Goal: Task Accomplishment & Management: Complete application form

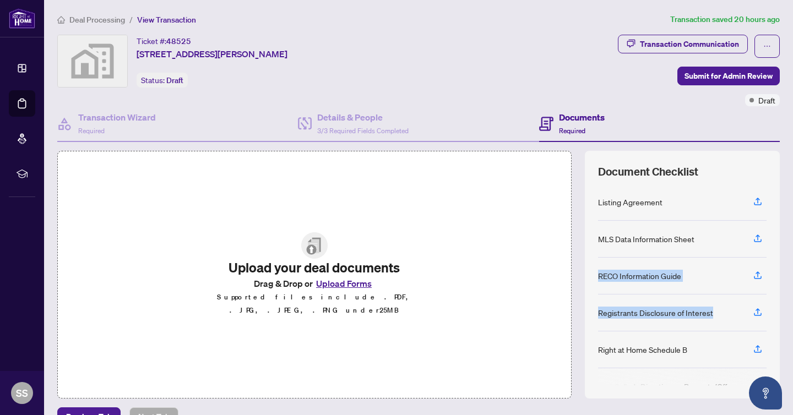
scroll to position [40, 0]
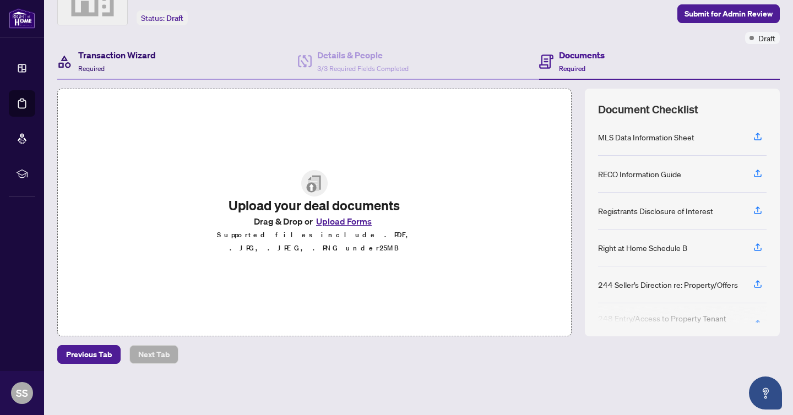
click at [142, 66] on div "Transaction Wizard Required" at bounding box center [117, 61] width 78 height 26
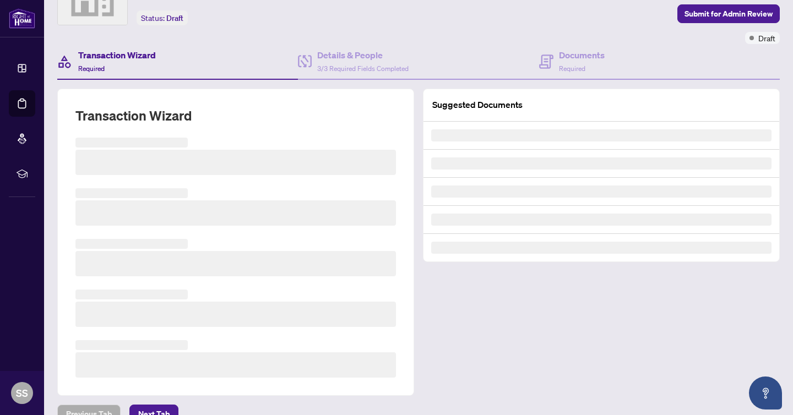
scroll to position [59, 0]
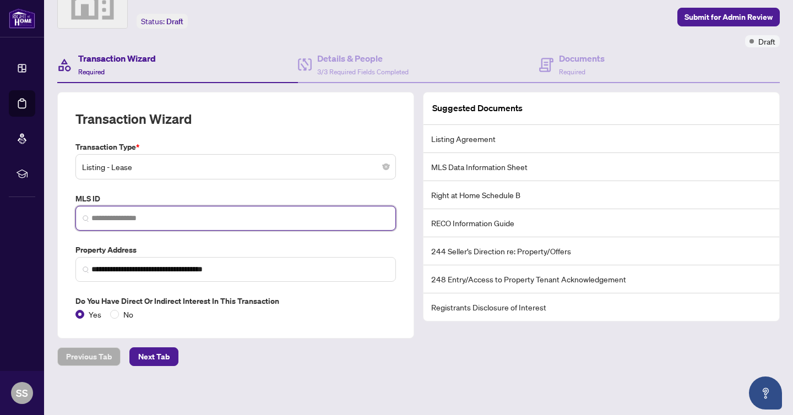
click at [120, 215] on input "search" at bounding box center [239, 219] width 297 height 12
paste input "*********"
type input "*********"
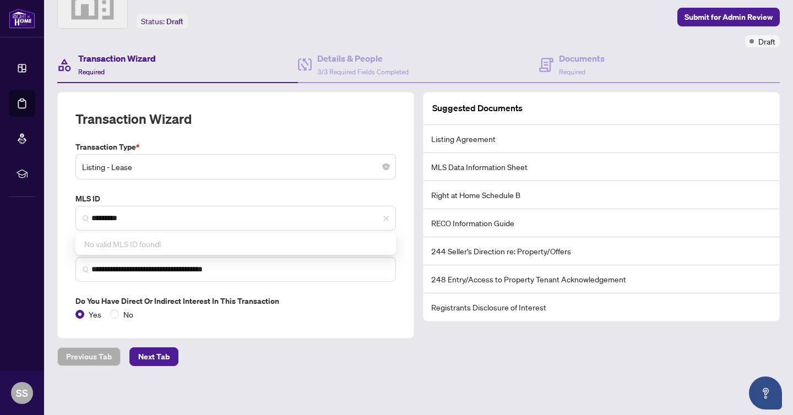
click at [147, 199] on label "MLS ID" at bounding box center [235, 199] width 321 height 12
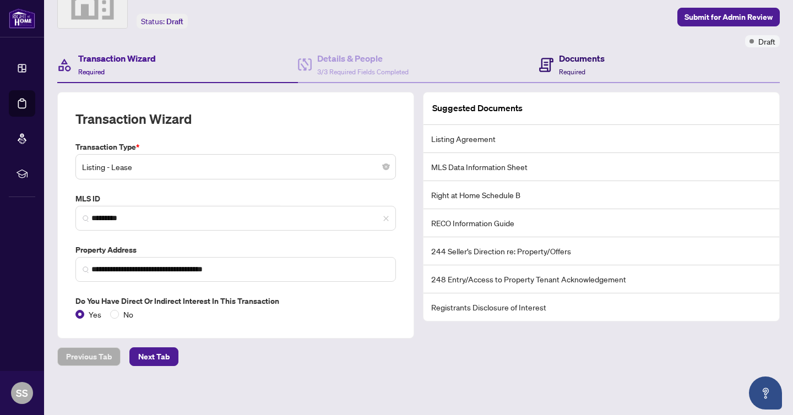
click at [560, 69] on span "Required" at bounding box center [572, 72] width 26 height 8
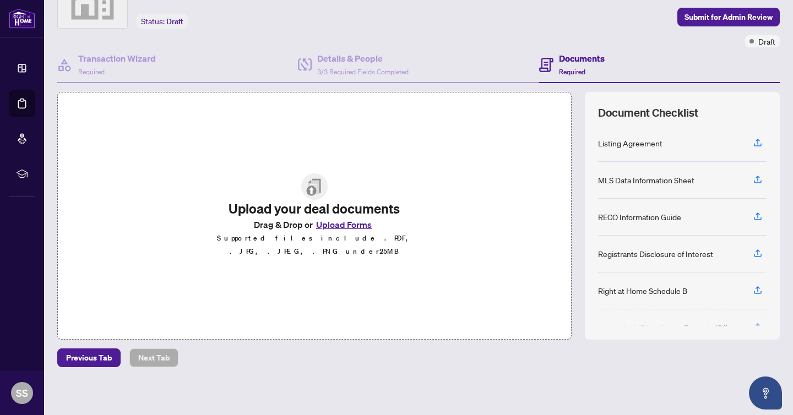
click at [344, 232] on button "Upload Forms" at bounding box center [344, 225] width 62 height 14
click at [351, 232] on button "Upload Forms" at bounding box center [344, 225] width 62 height 14
click at [758, 140] on icon "button" at bounding box center [758, 142] width 4 height 6
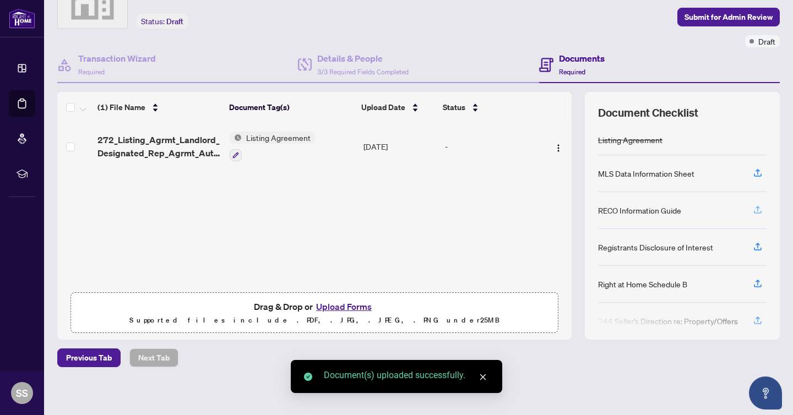
click at [760, 209] on icon "button" at bounding box center [758, 210] width 10 height 10
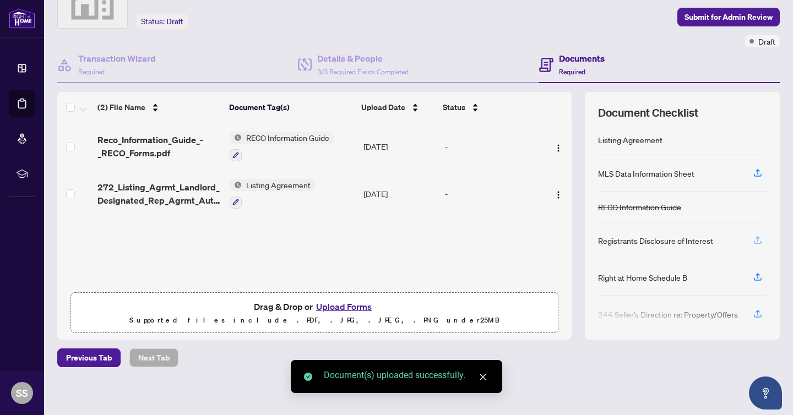
click at [758, 237] on icon "button" at bounding box center [758, 239] width 4 height 6
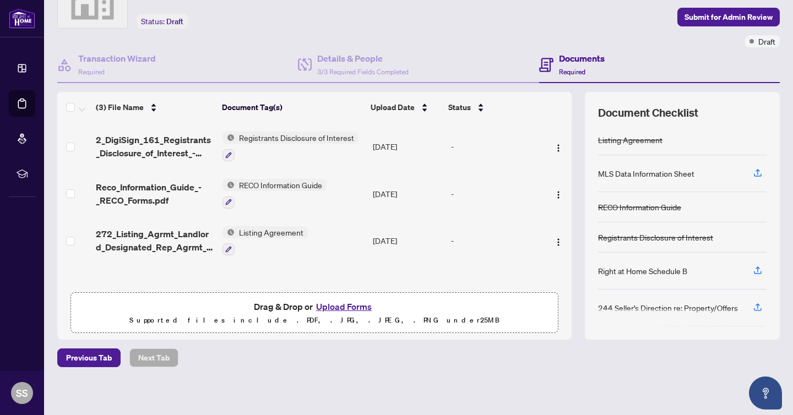
scroll to position [30, 0]
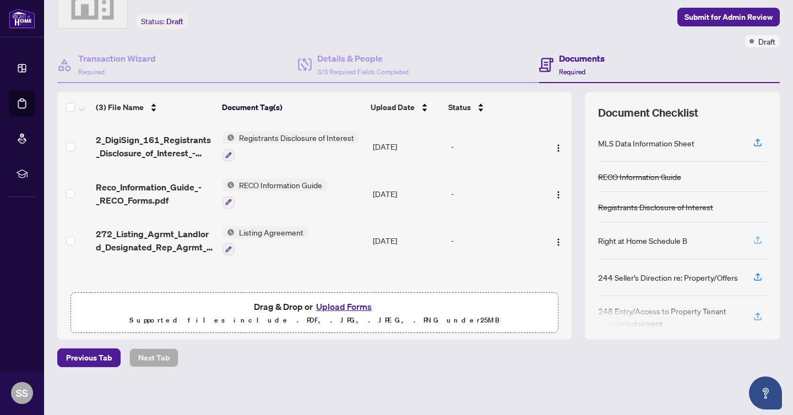
click at [761, 241] on icon "button" at bounding box center [758, 240] width 10 height 10
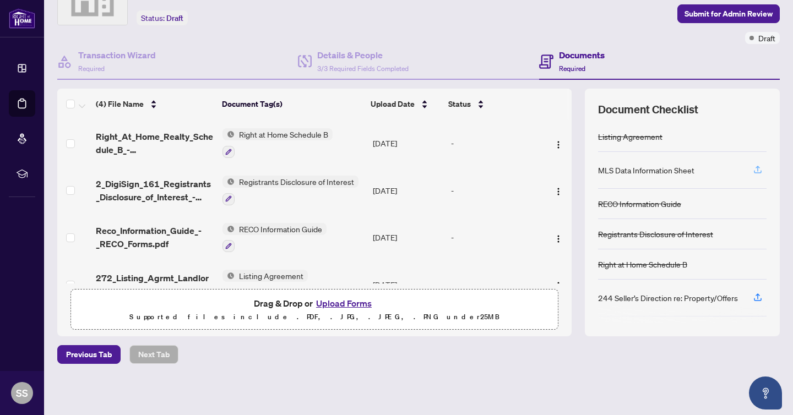
scroll to position [0, 0]
click at [757, 169] on icon "button" at bounding box center [758, 170] width 10 height 10
click at [758, 169] on icon "button" at bounding box center [758, 170] width 10 height 10
click at [744, 171] on div "MLS Data Information Sheet" at bounding box center [682, 170] width 169 height 37
click at [760, 172] on icon "button" at bounding box center [758, 170] width 10 height 10
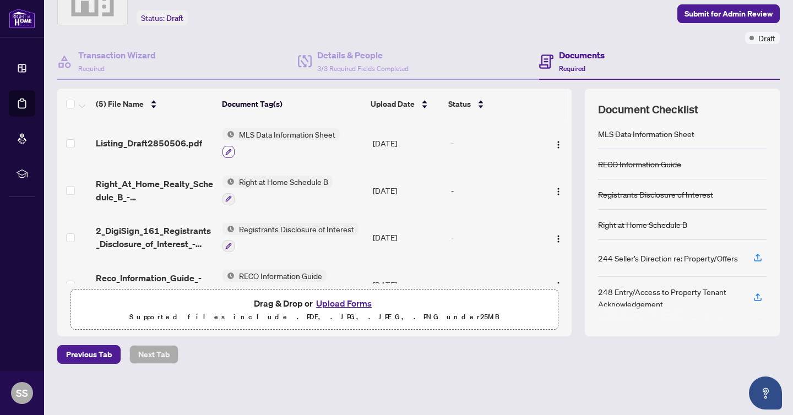
click at [227, 153] on icon "button" at bounding box center [228, 152] width 6 height 6
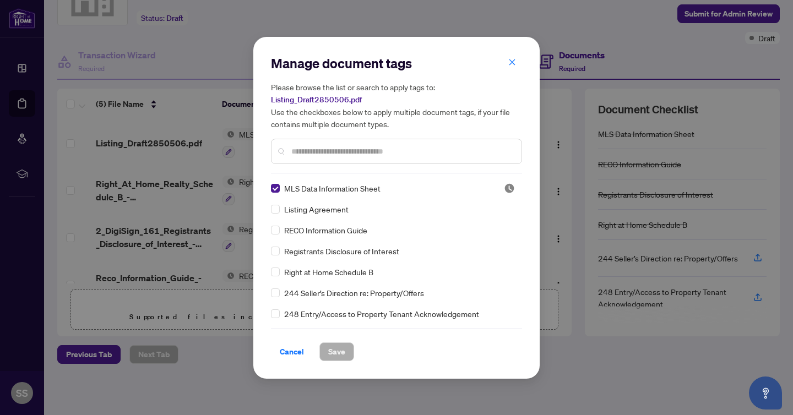
click at [514, 61] on icon "close" at bounding box center [513, 62] width 6 height 6
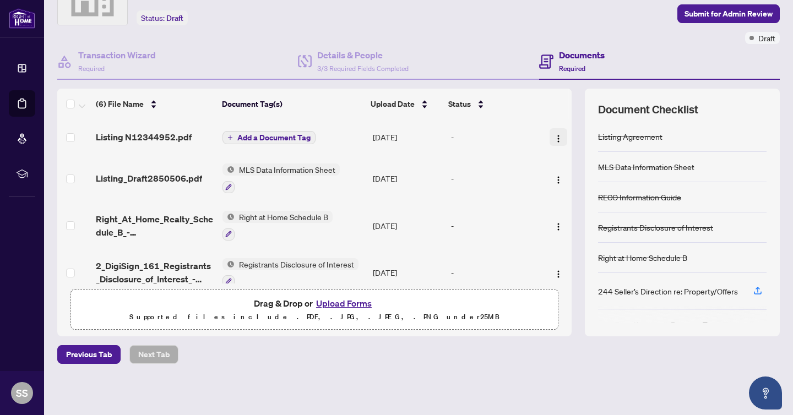
click at [554, 137] on img "button" at bounding box center [558, 138] width 9 height 9
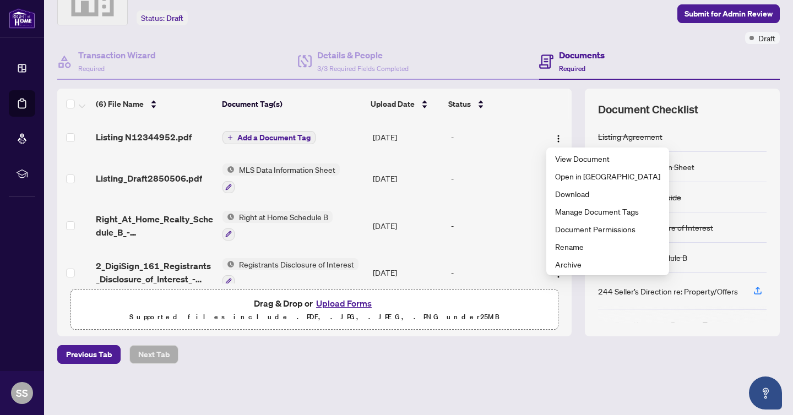
click at [489, 181] on div "-" at bounding box center [495, 178] width 89 height 12
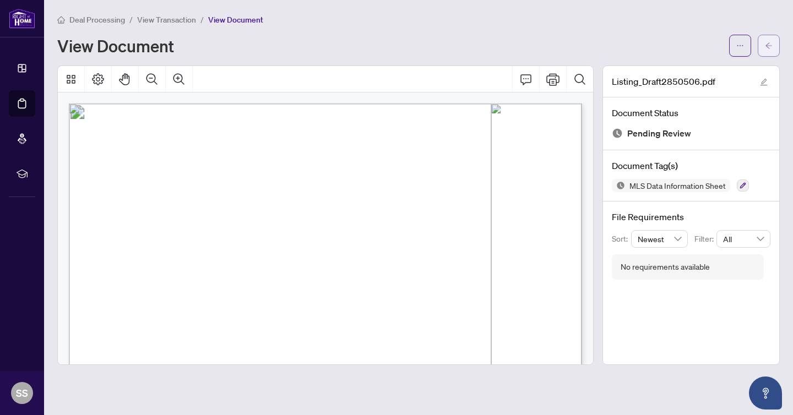
click at [763, 47] on button "button" at bounding box center [769, 46] width 22 height 22
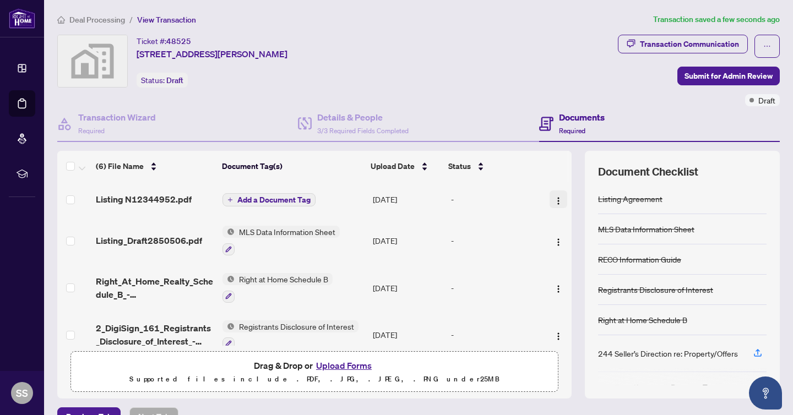
click at [554, 200] on img "button" at bounding box center [558, 201] width 9 height 9
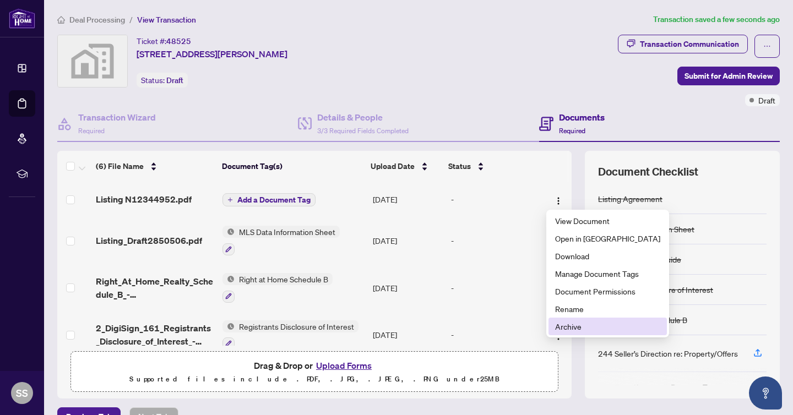
click at [575, 326] on span "Archive" at bounding box center [607, 327] width 105 height 12
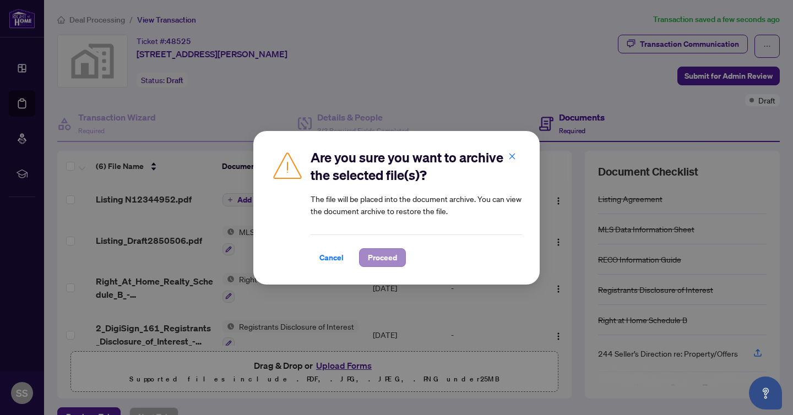
click at [388, 256] on span "Proceed" at bounding box center [382, 258] width 29 height 18
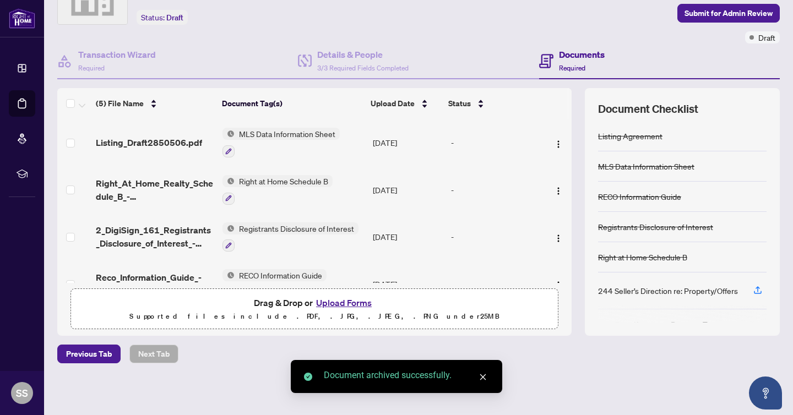
scroll to position [62, 0]
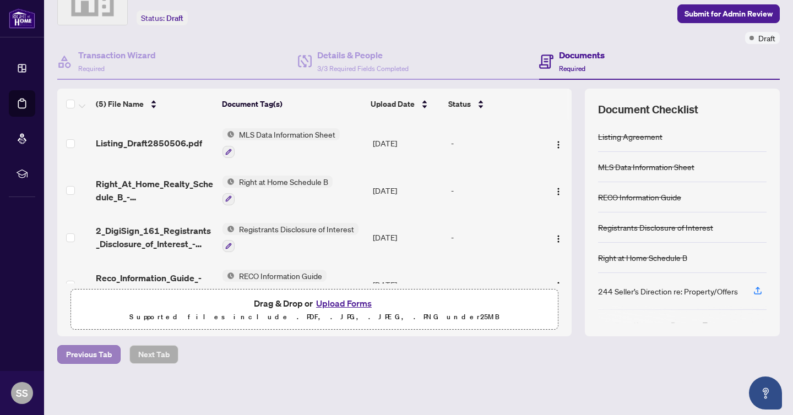
click at [104, 354] on span "Previous Tab" at bounding box center [89, 355] width 46 height 18
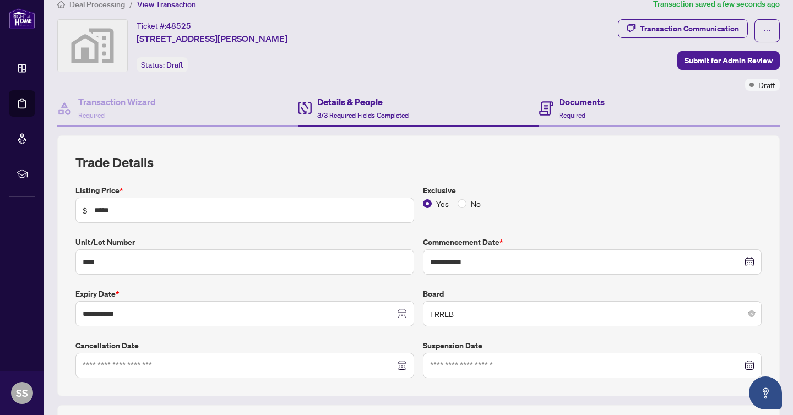
scroll to position [6, 0]
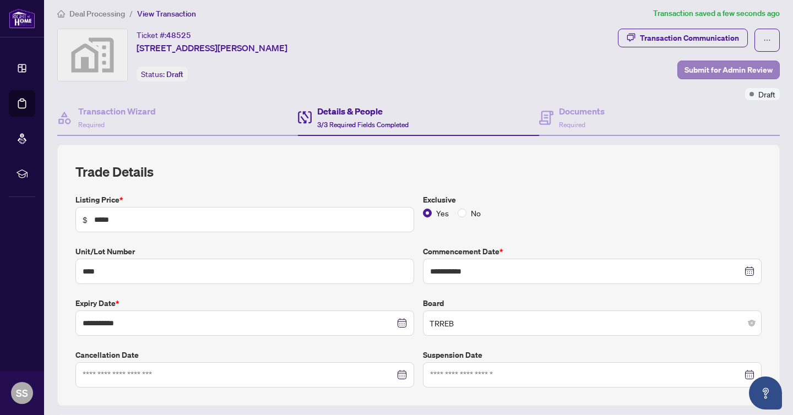
click at [732, 69] on span "Submit for Admin Review" at bounding box center [729, 70] width 88 height 18
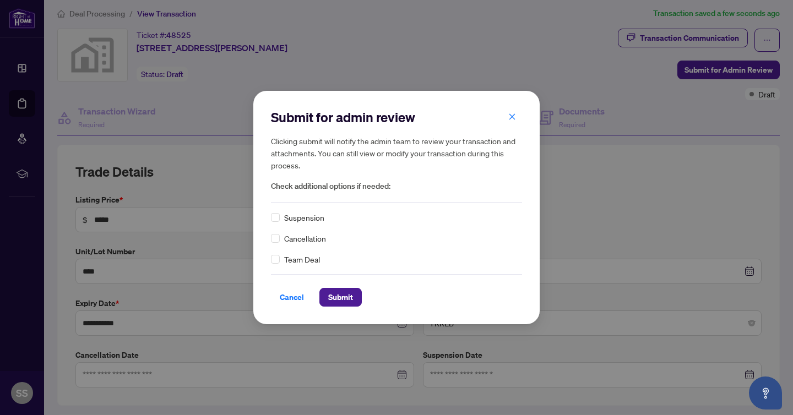
scroll to position [0, 0]
click at [354, 298] on button "Submit" at bounding box center [340, 297] width 42 height 19
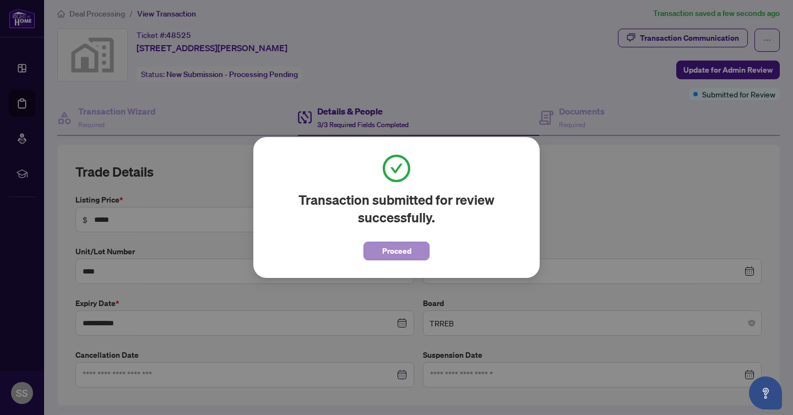
click at [402, 251] on span "Proceed" at bounding box center [396, 251] width 29 height 18
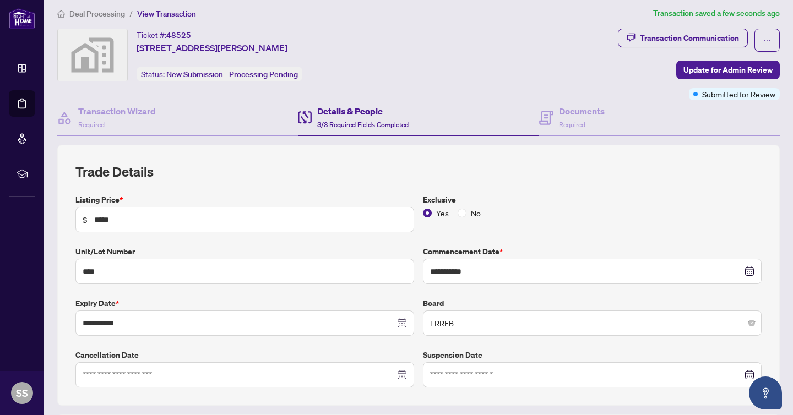
scroll to position [11, 0]
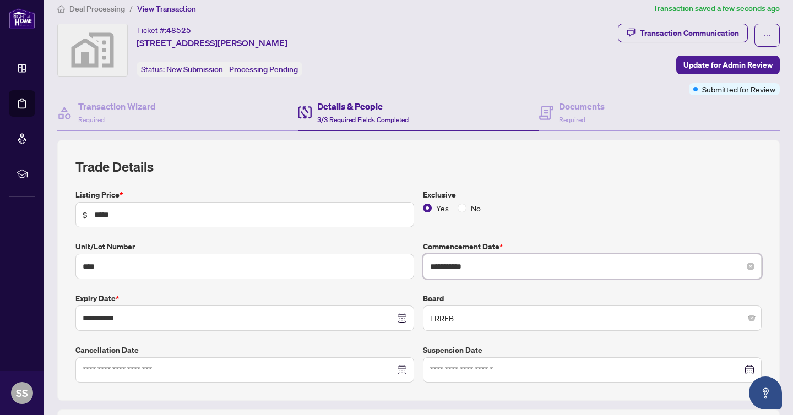
click at [470, 269] on input "**********" at bounding box center [586, 267] width 312 height 12
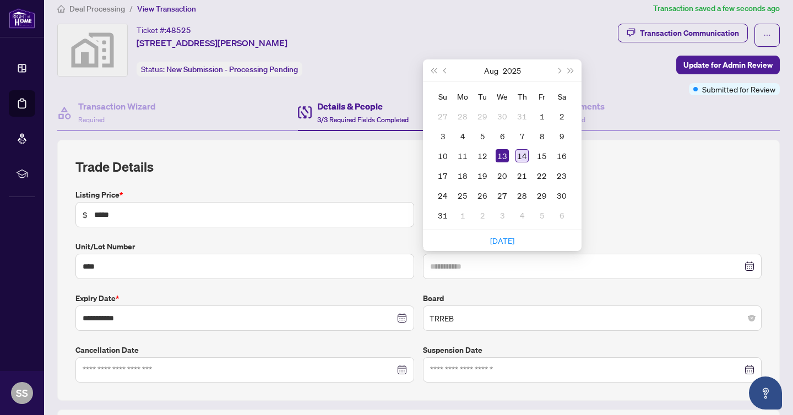
click at [526, 153] on div "14" at bounding box center [522, 155] width 13 height 13
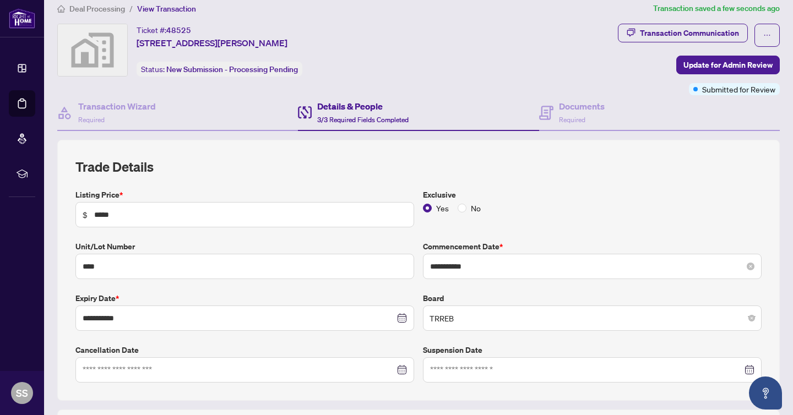
click at [459, 258] on div "**********" at bounding box center [592, 266] width 339 height 25
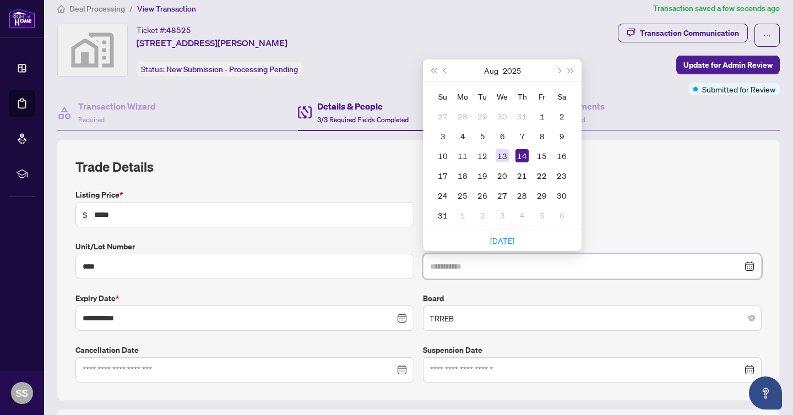
type input "**********"
click at [501, 159] on div "13" at bounding box center [502, 155] width 13 height 13
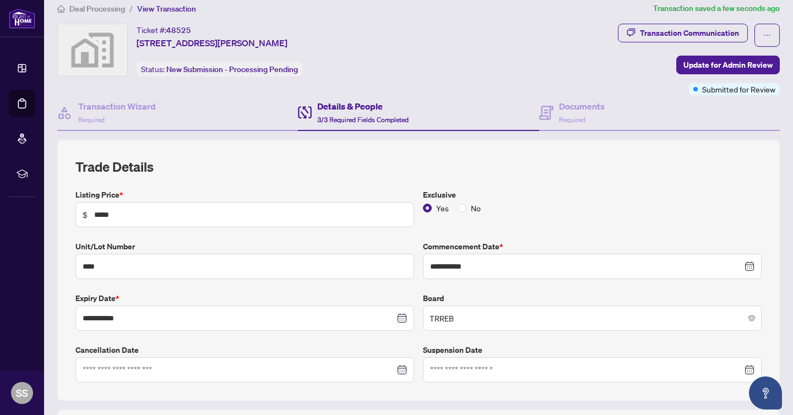
click at [617, 165] on h2 "Trade Details" at bounding box center [418, 167] width 686 height 18
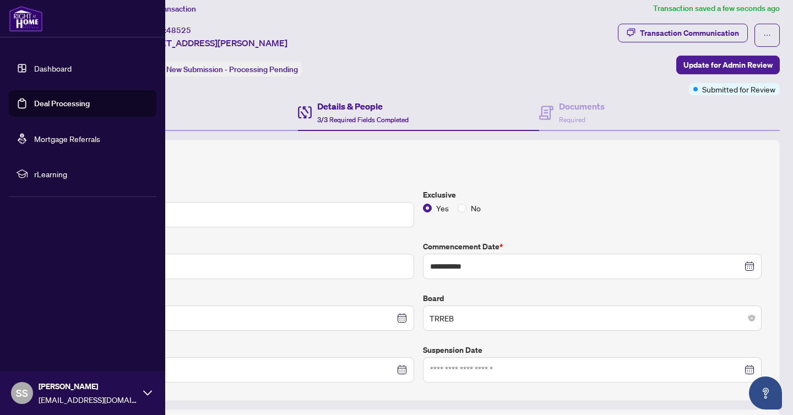
click at [50, 68] on link "Dashboard" at bounding box center [52, 68] width 37 height 10
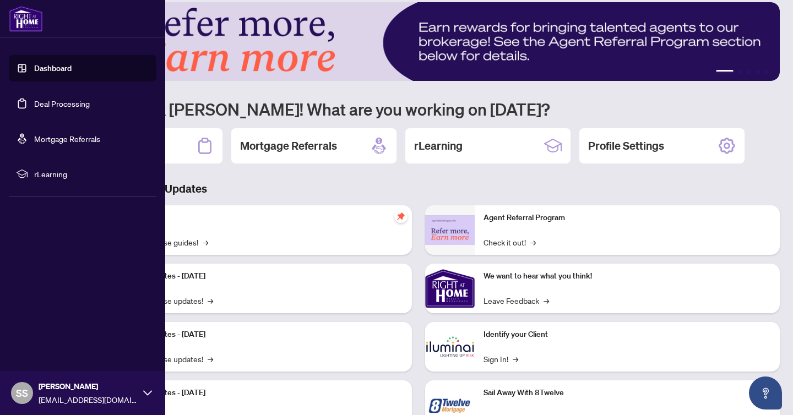
click at [52, 102] on link "Deal Processing" at bounding box center [62, 104] width 56 height 10
